Goal: Find specific page/section: Find specific page/section

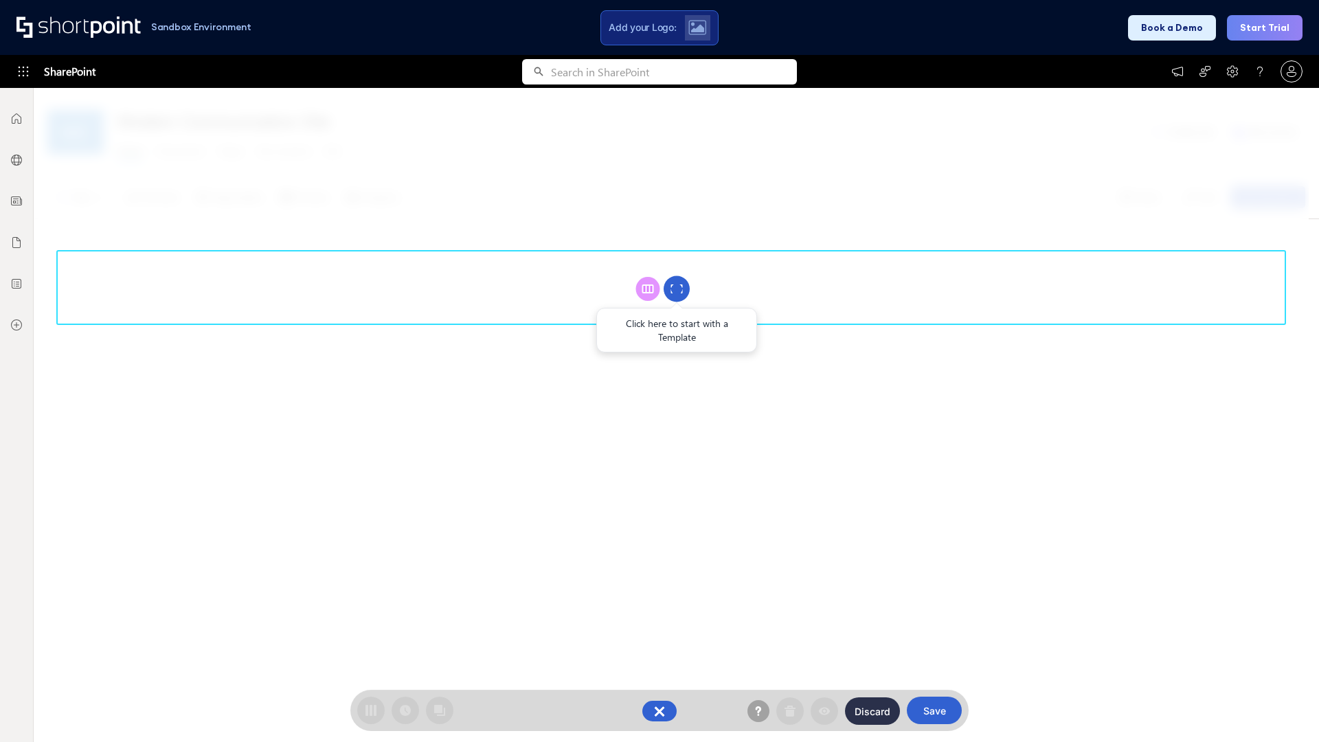
click at [677, 289] on circle at bounding box center [677, 289] width 26 height 26
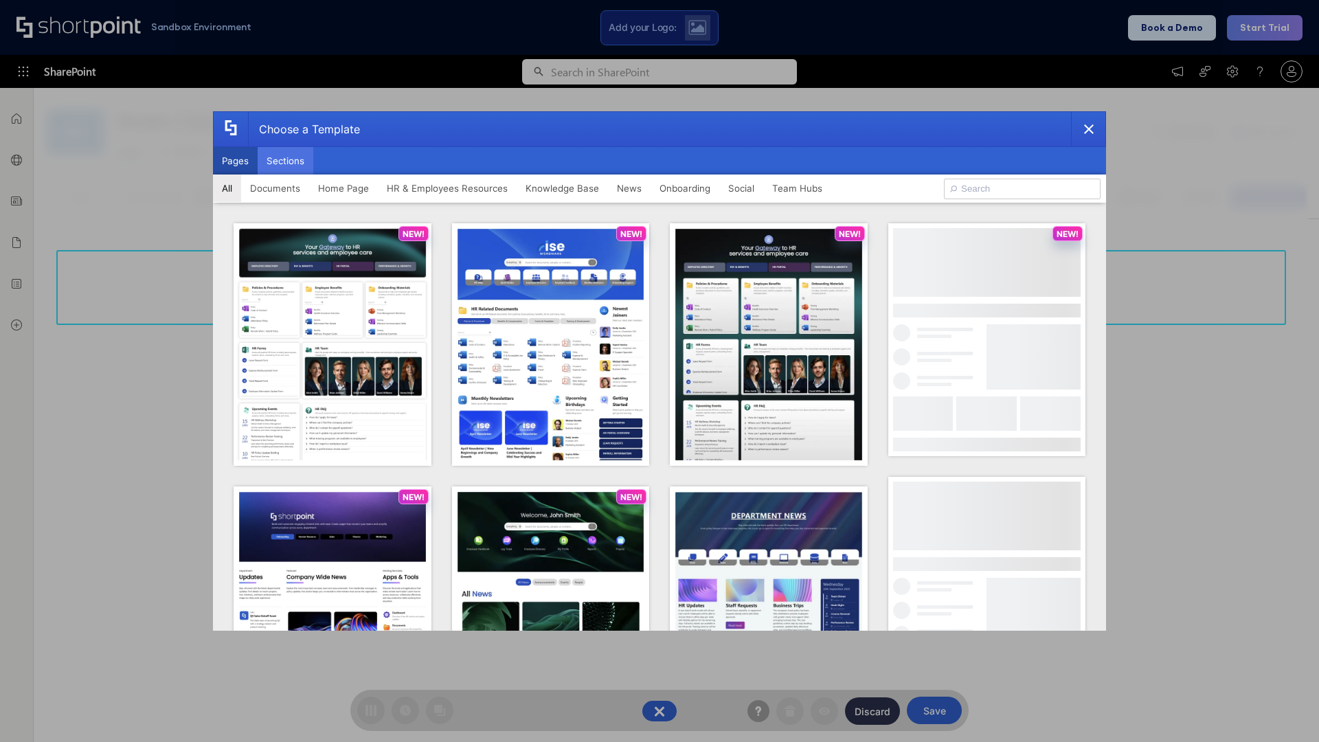
click at [285, 161] on button "Sections" at bounding box center [286, 160] width 56 height 27
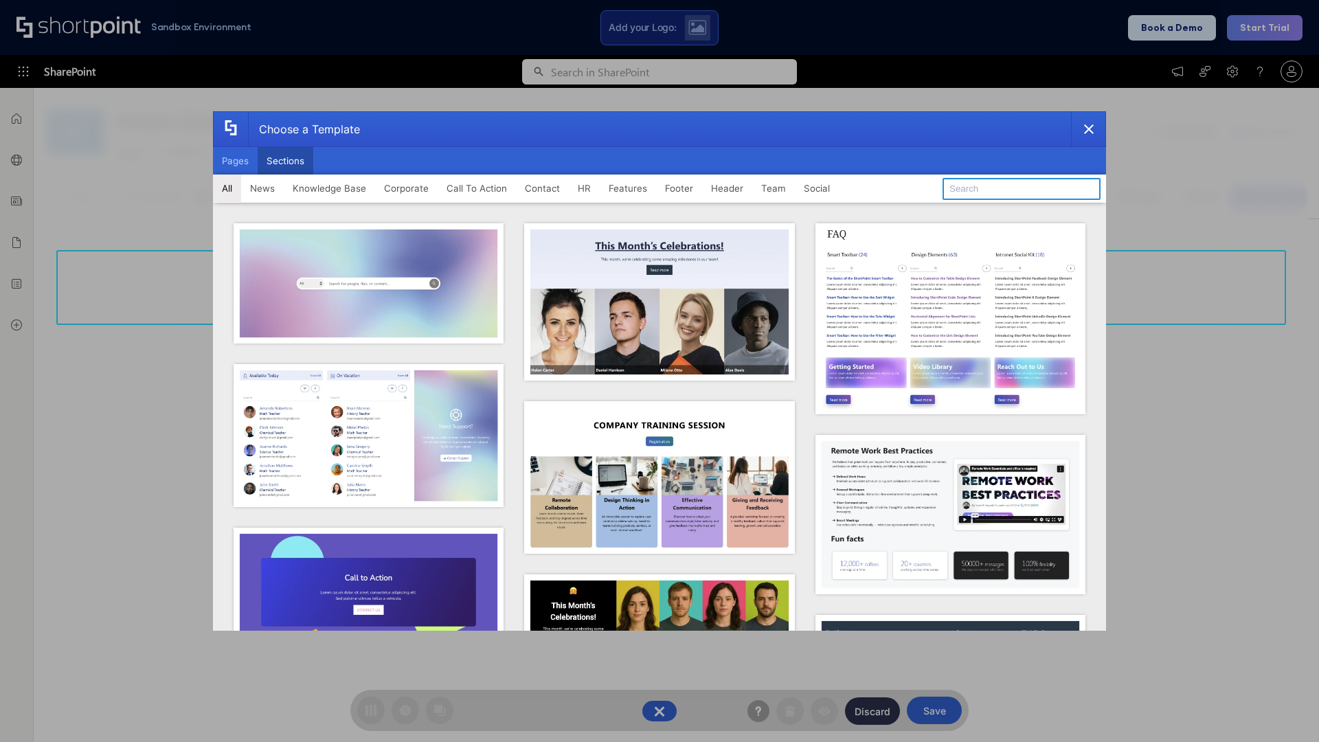
type input "Cards"
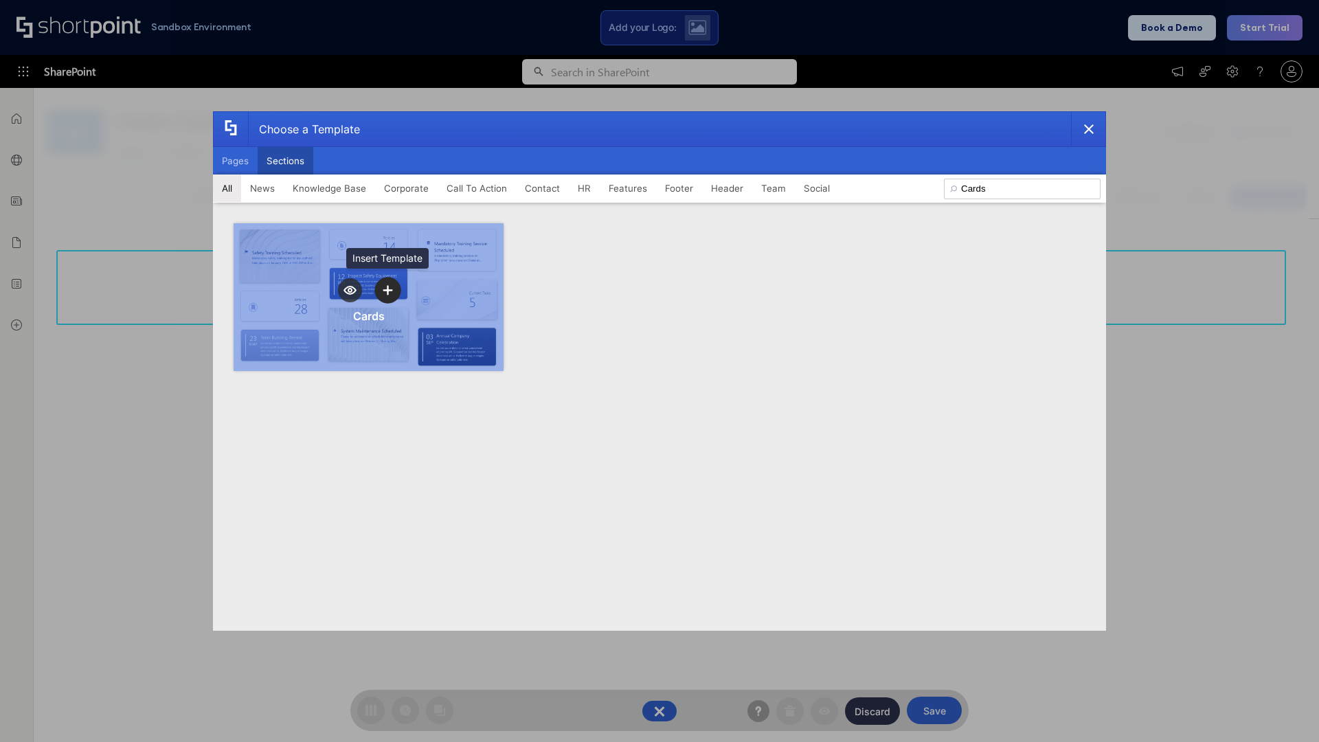
click at [388, 290] on icon "template selector" at bounding box center [388, 290] width 10 height 10
